Goal: Obtain resource: Obtain resource

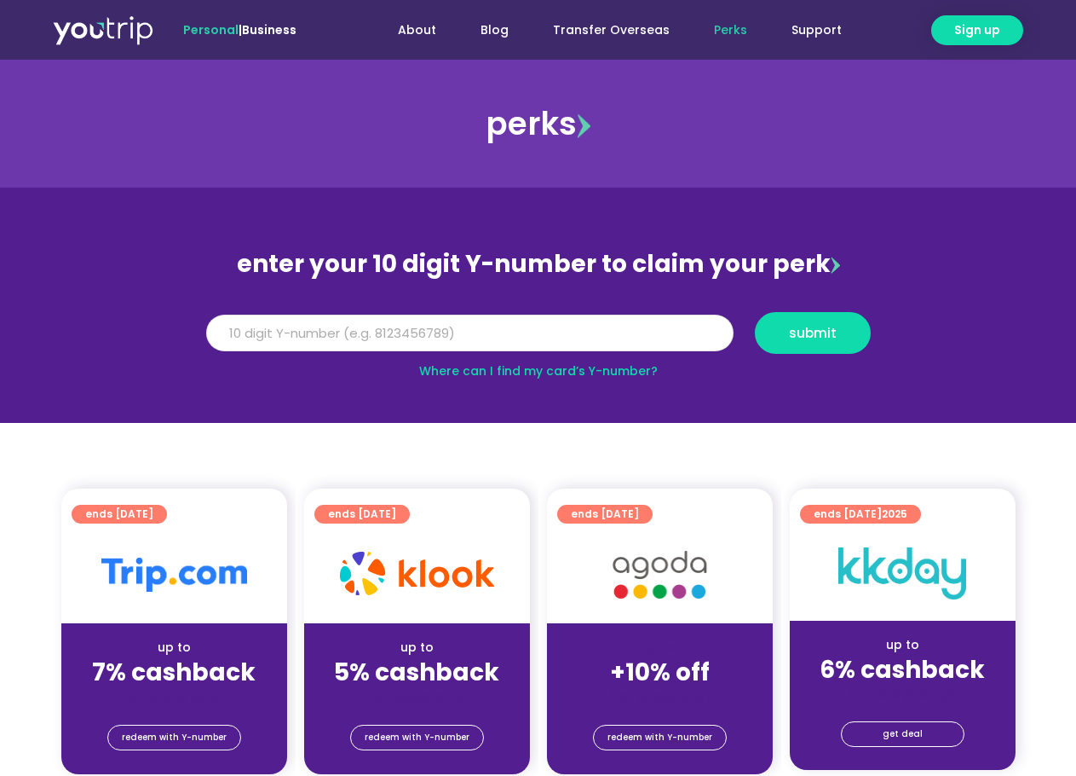
click at [581, 318] on input "Y Number" at bounding box center [470, 334] width 528 height 38
click at [581, 320] on input "Y Number" at bounding box center [470, 334] width 528 height 38
click at [404, 331] on input "Y Number" at bounding box center [470, 334] width 528 height 38
paste input "8136549354"
type input "8136549354"
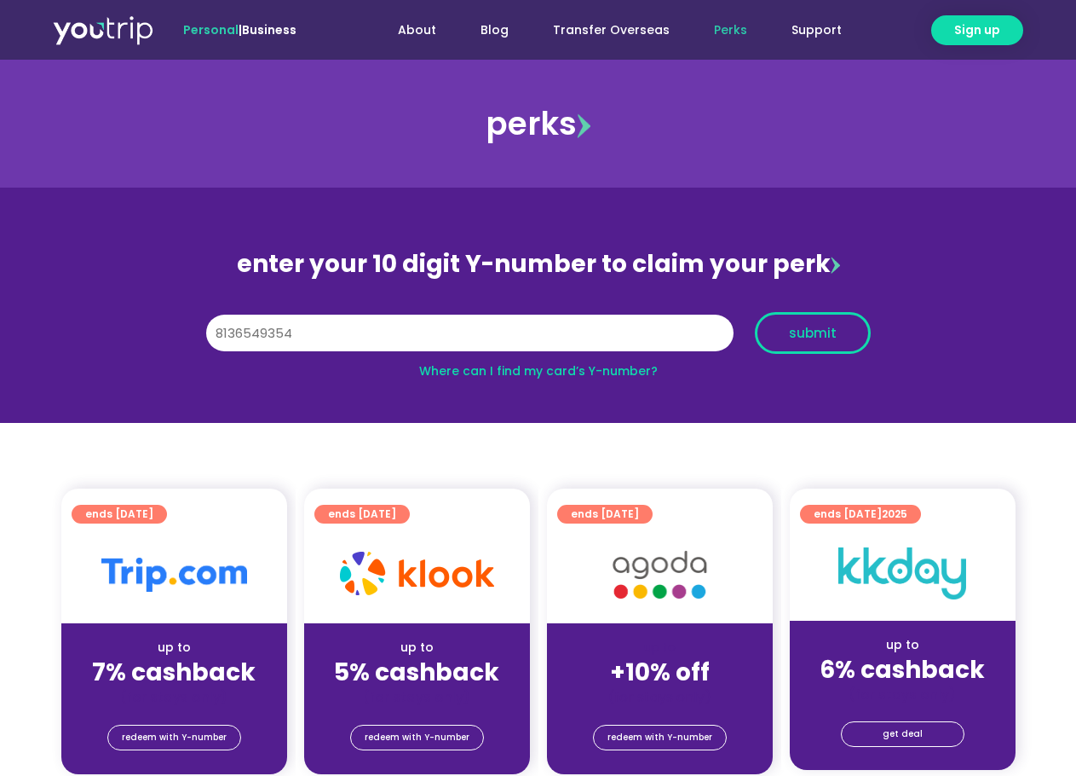
click at [831, 338] on span "submit" at bounding box center [813, 332] width 48 height 13
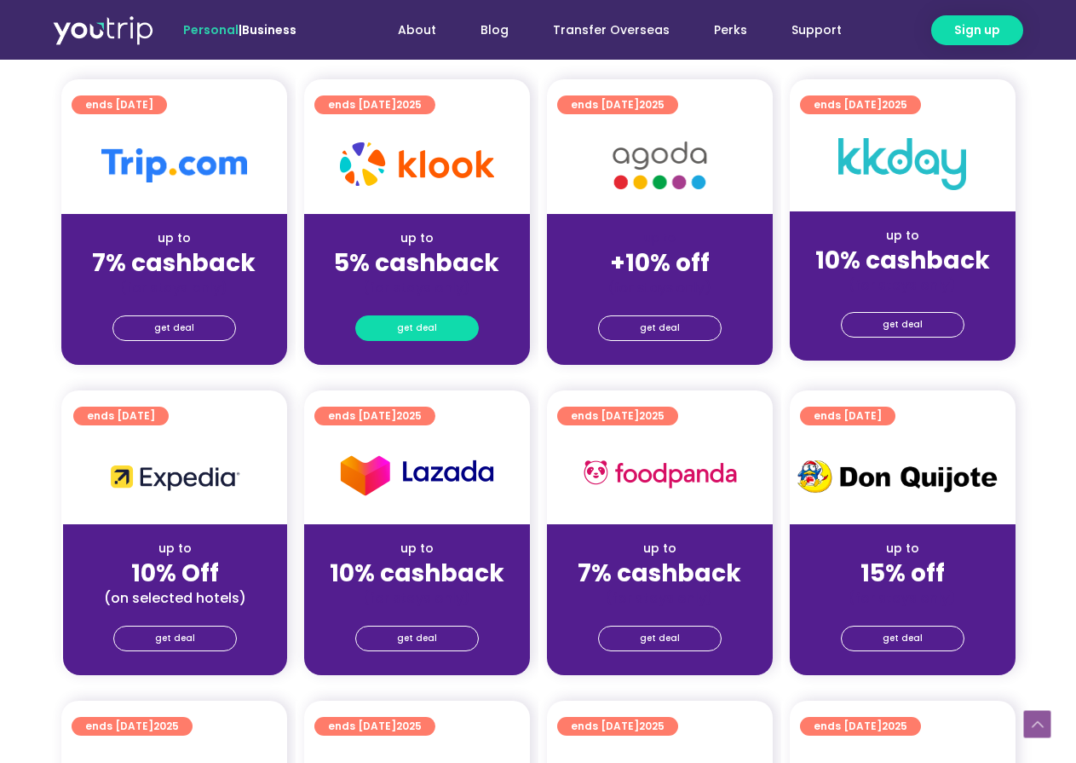
scroll to position [256, 0]
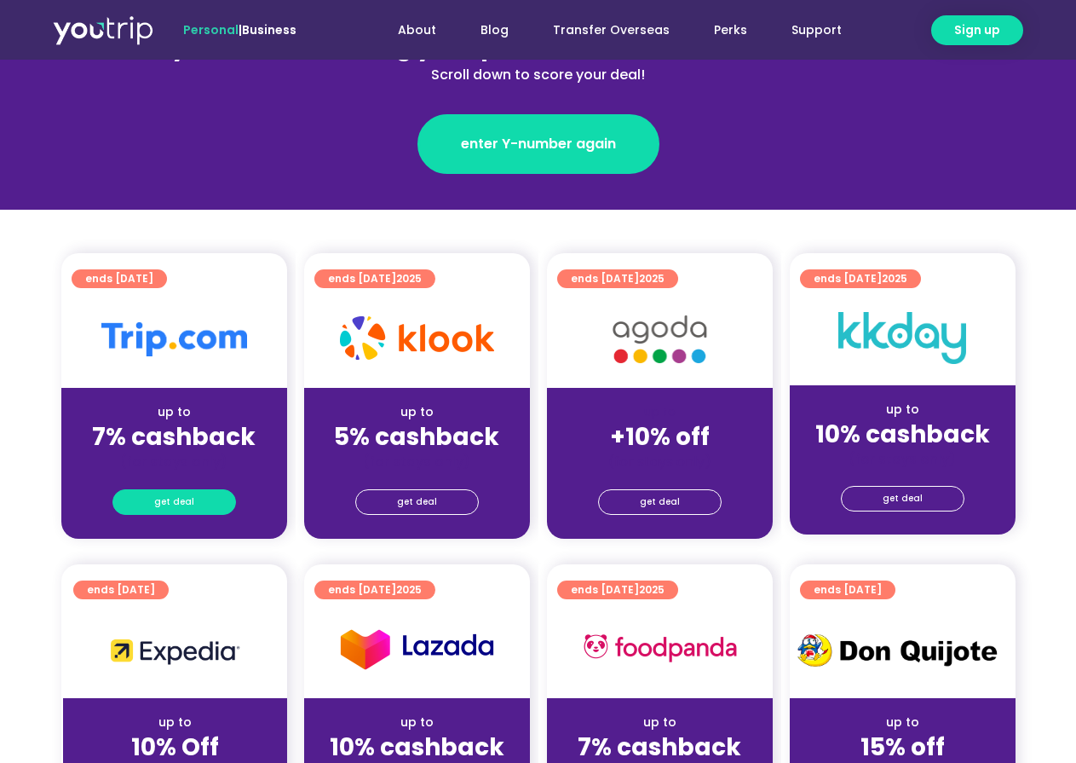
click at [176, 500] on span "get deal" at bounding box center [174, 502] width 40 height 24
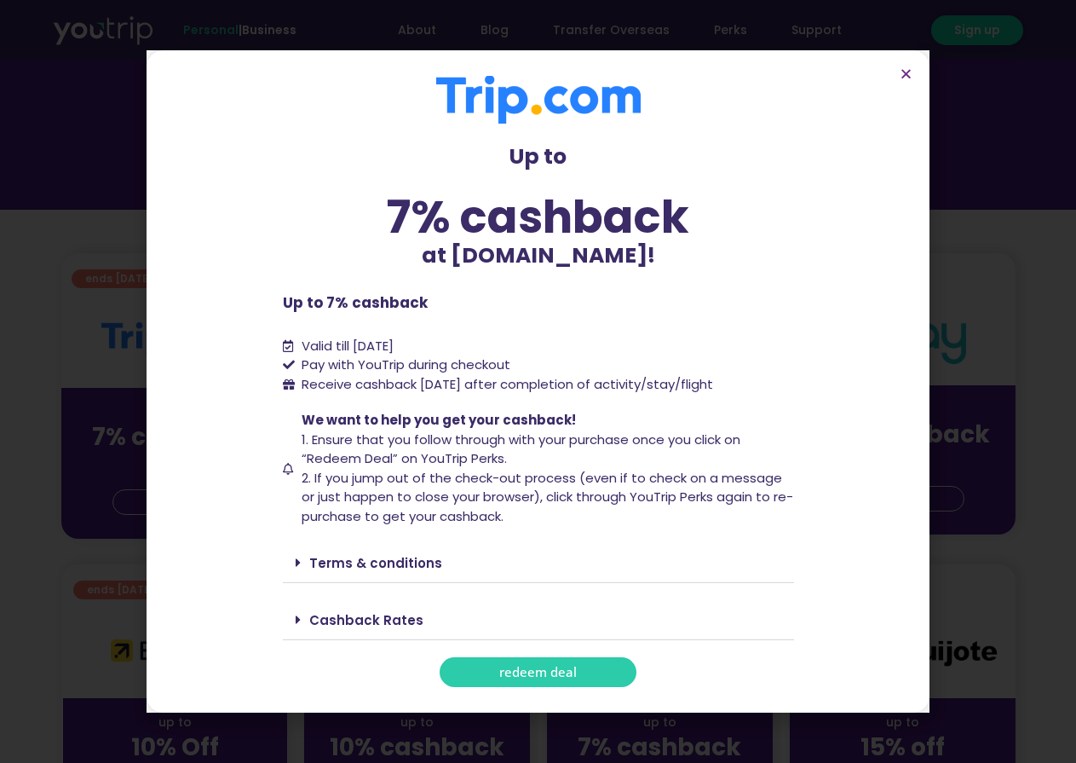
click at [553, 677] on span "redeem deal" at bounding box center [538, 672] width 78 height 13
